Goal: Complete application form

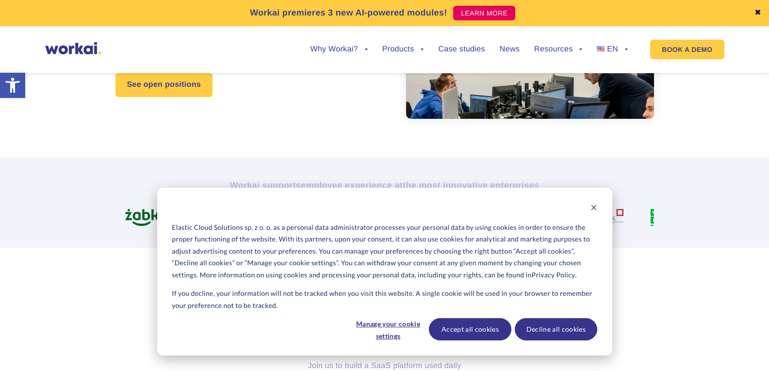
scroll to position [123, 0]
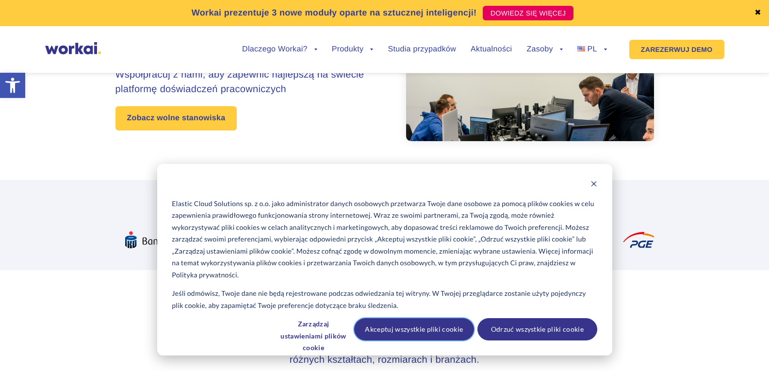
click at [450, 326] on font "Akceptuj wszystkie pliki cookie" at bounding box center [414, 330] width 98 height 12
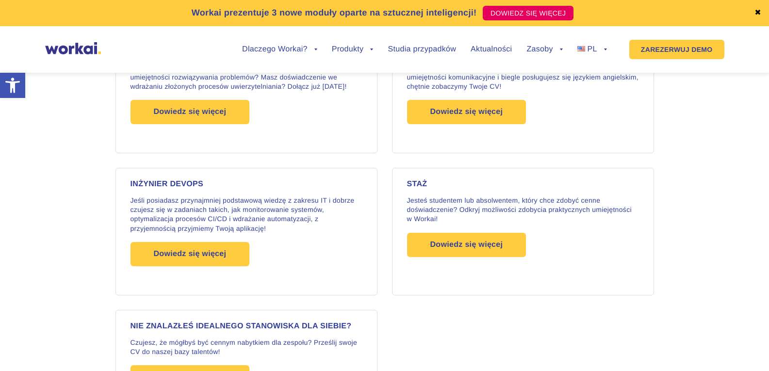
scroll to position [1627, 0]
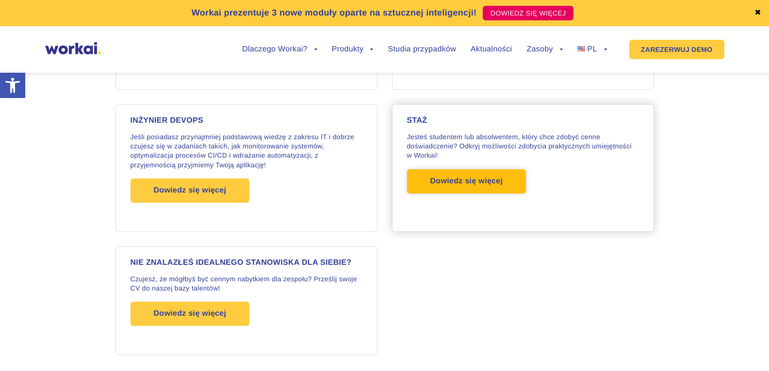
click at [460, 169] on span "Dowiedz się więcej" at bounding box center [466, 181] width 73 height 24
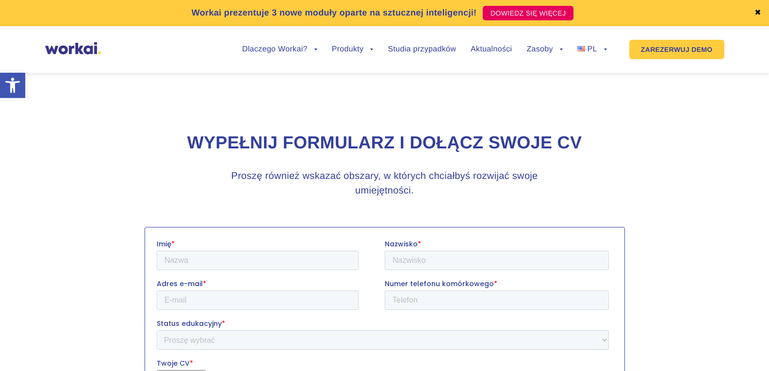
scroll to position [194, 0]
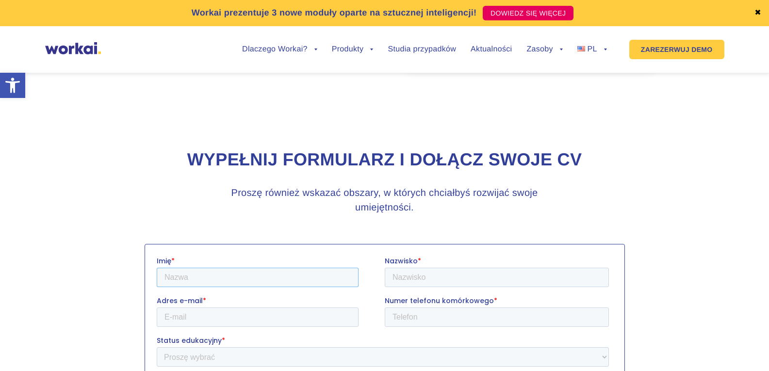
click at [200, 280] on input "Imię *" at bounding box center [257, 276] width 202 height 19
type input "Krzysztof"
click at [209, 308] on input "Adres e-mail *" at bounding box center [257, 316] width 202 height 19
type input "mazurkrzysztof377@gmail.com"
click at [417, 272] on input "Nazwisko *" at bounding box center [496, 276] width 224 height 19
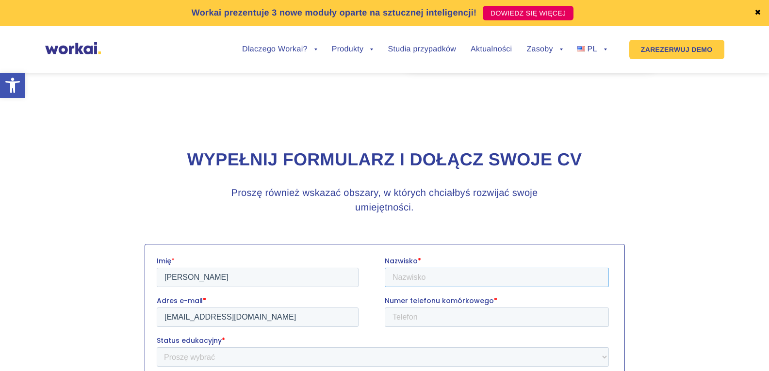
type input "Mazur"
click at [428, 309] on input "Numer telefonu komórkowego *" at bounding box center [496, 316] width 224 height 19
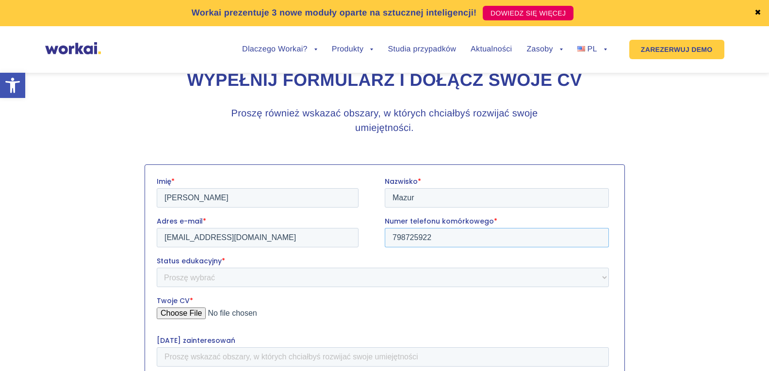
scroll to position [340, 0]
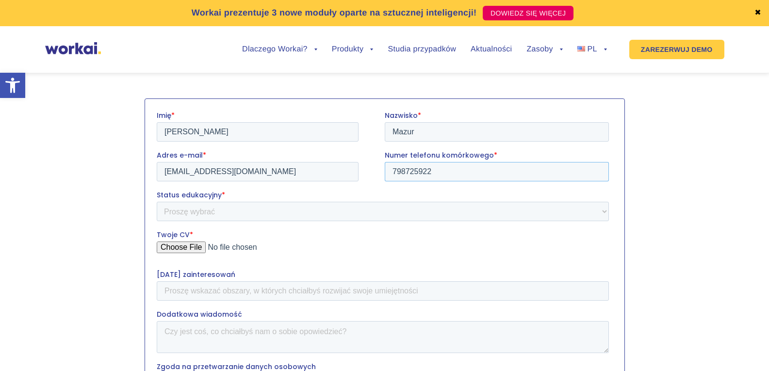
type input "798725922"
click at [296, 204] on select "Proszę wybrać Student Absolwent" at bounding box center [382, 210] width 452 height 19
select select "Student"
click at [156, 201] on select "Proszę wybrać Student Absolwent" at bounding box center [382, 210] width 452 height 19
click at [179, 251] on input "Twoje CV *" at bounding box center [382, 250] width 452 height 19
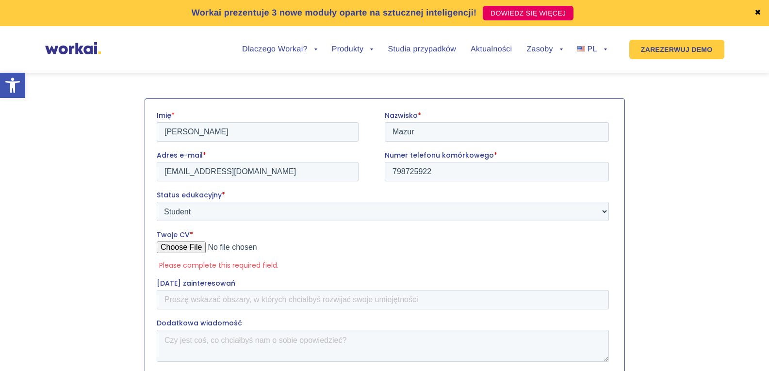
type input "C:\fakepath\CV-Krzysztof-Mazur-PL.pdf"
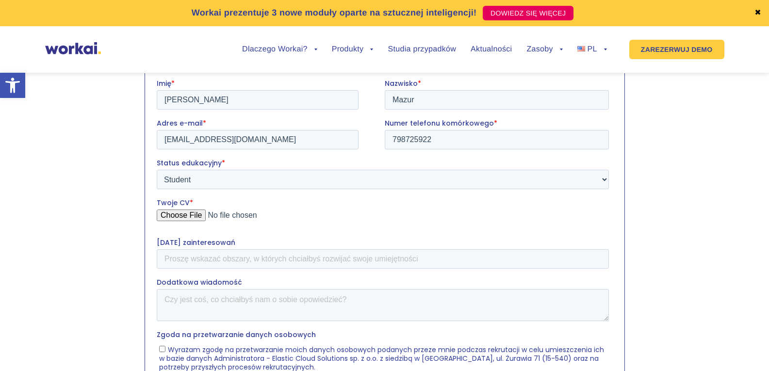
scroll to position [388, 0]
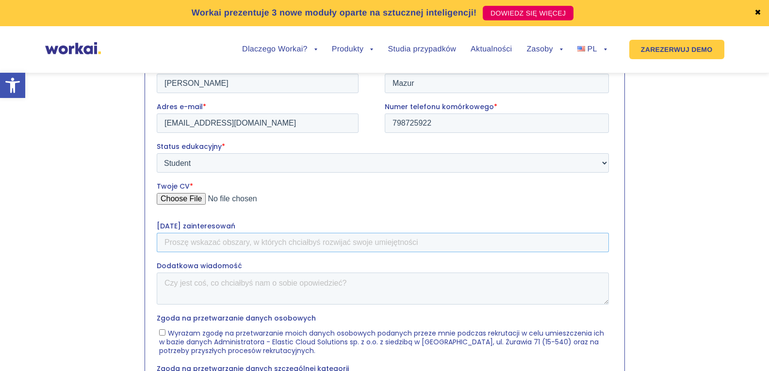
click at [327, 240] on input "Pola zainteresowań" at bounding box center [382, 241] width 452 height 19
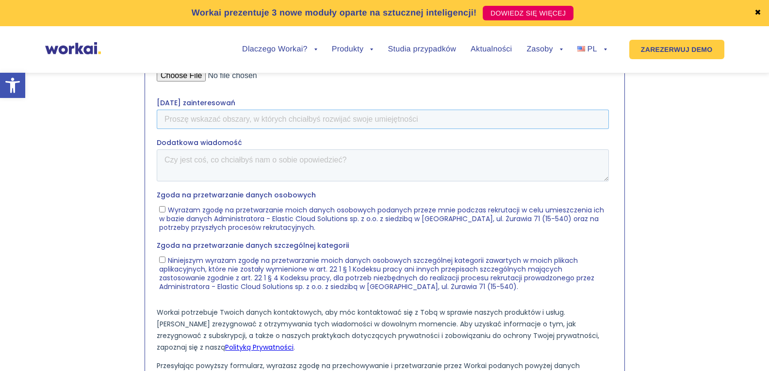
scroll to position [534, 0]
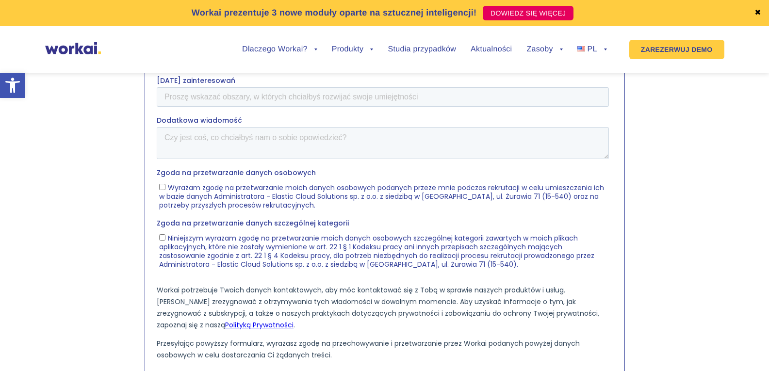
click at [237, 195] on font "Wyrażam zgodę na przetwarzanie moich danych osobowych podanych przeze mnie podc…" at bounding box center [381, 196] width 445 height 27
click at [165, 190] on input "Wyrażam zgodę na przetwarzanie moich danych osobowych podanych przeze mnie podc…" at bounding box center [162, 187] width 6 height 6
checkbox input "true"
click at [241, 254] on font "Niniejszym wyrażam zgodę na przetwarzanie moich danych osobowych szczególnej ka…" at bounding box center [376, 251] width 435 height 36
click at [165, 241] on input "Niniejszym wyrażam zgodę na przetwarzanie moich danych osobowych szczególnej ka…" at bounding box center [162, 237] width 6 height 6
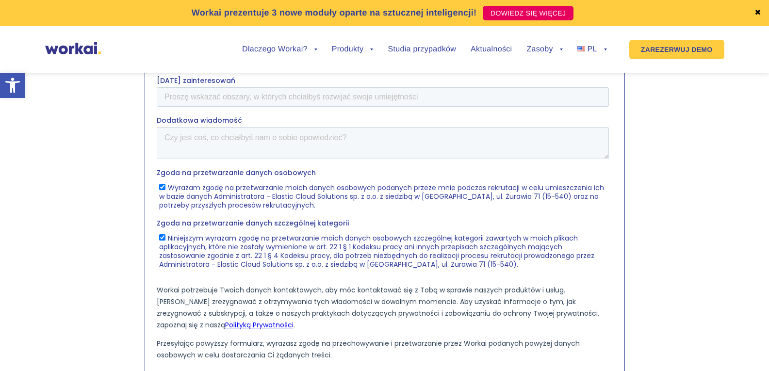
click at [230, 253] on font "Niniejszym wyrażam zgodę na przetwarzanie moich danych osobowych szczególnej ka…" at bounding box center [376, 251] width 435 height 36
click at [165, 241] on input "Niniejszym wyrażam zgodę na przetwarzanie moich danych osobowych szczególnej ka…" at bounding box center [162, 237] width 6 height 6
click at [244, 258] on font "Niniejszym wyrażam zgodę na przetwarzanie moich danych osobowych szczególnej ka…" at bounding box center [376, 251] width 435 height 36
click at [165, 241] on input "Niniejszym wyrażam zgodę na przetwarzanie moich danych osobowych szczególnej ka…" at bounding box center [162, 237] width 6 height 6
checkbox input "true"
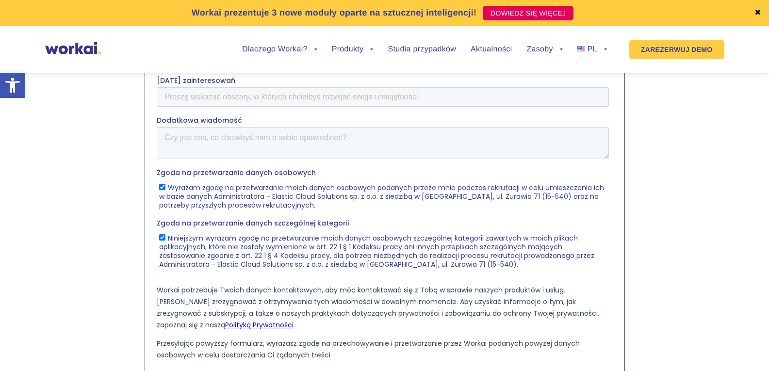
scroll to position [631, 0]
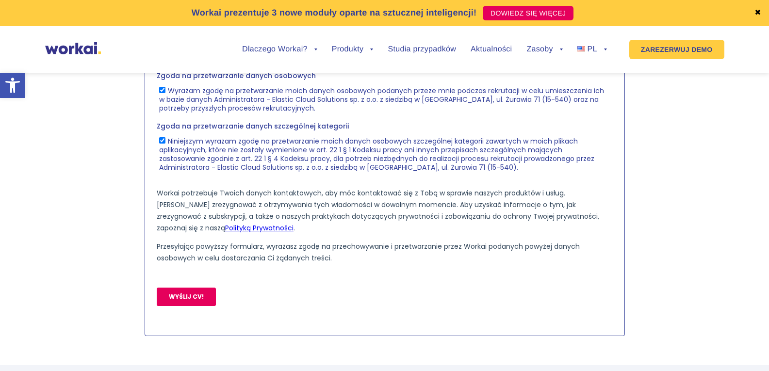
click at [161, 301] on input "WYŚLIJ CV!" at bounding box center [185, 297] width 59 height 18
type input "SEND RESUME!"
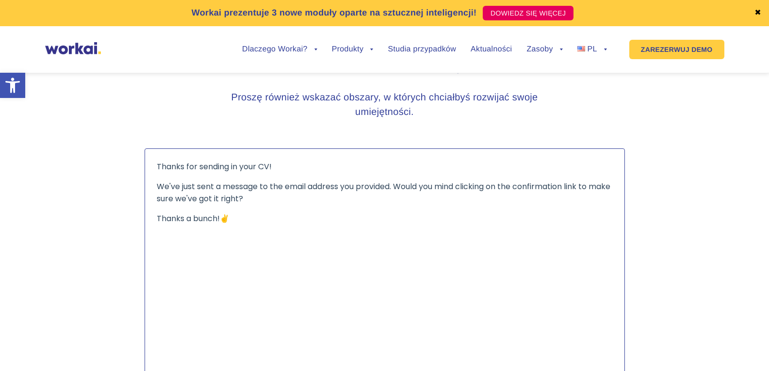
scroll to position [243, 0]
